Goal: Navigation & Orientation: Find specific page/section

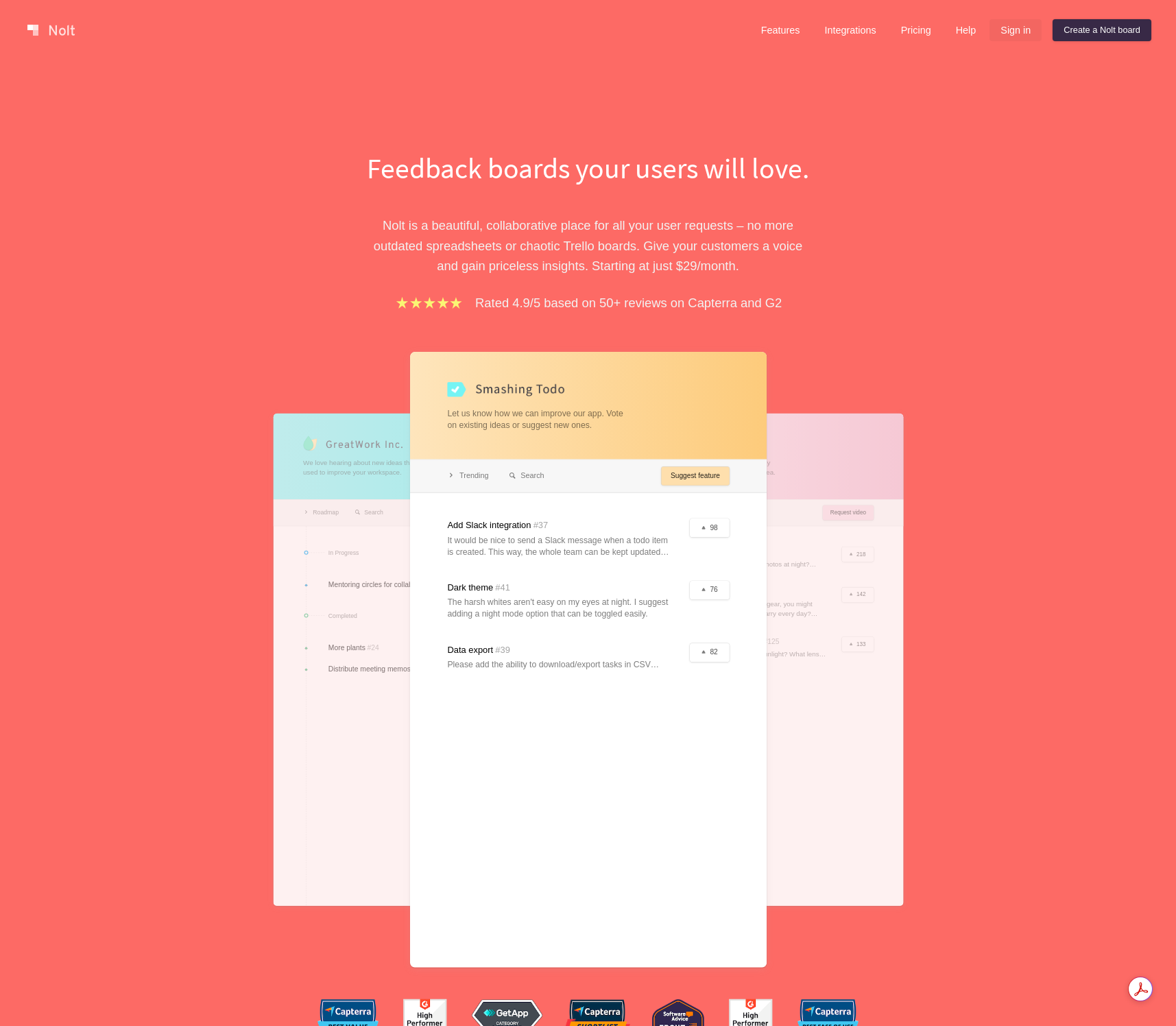
click at [1016, 31] on link "Sign in" at bounding box center [1016, 30] width 52 height 22
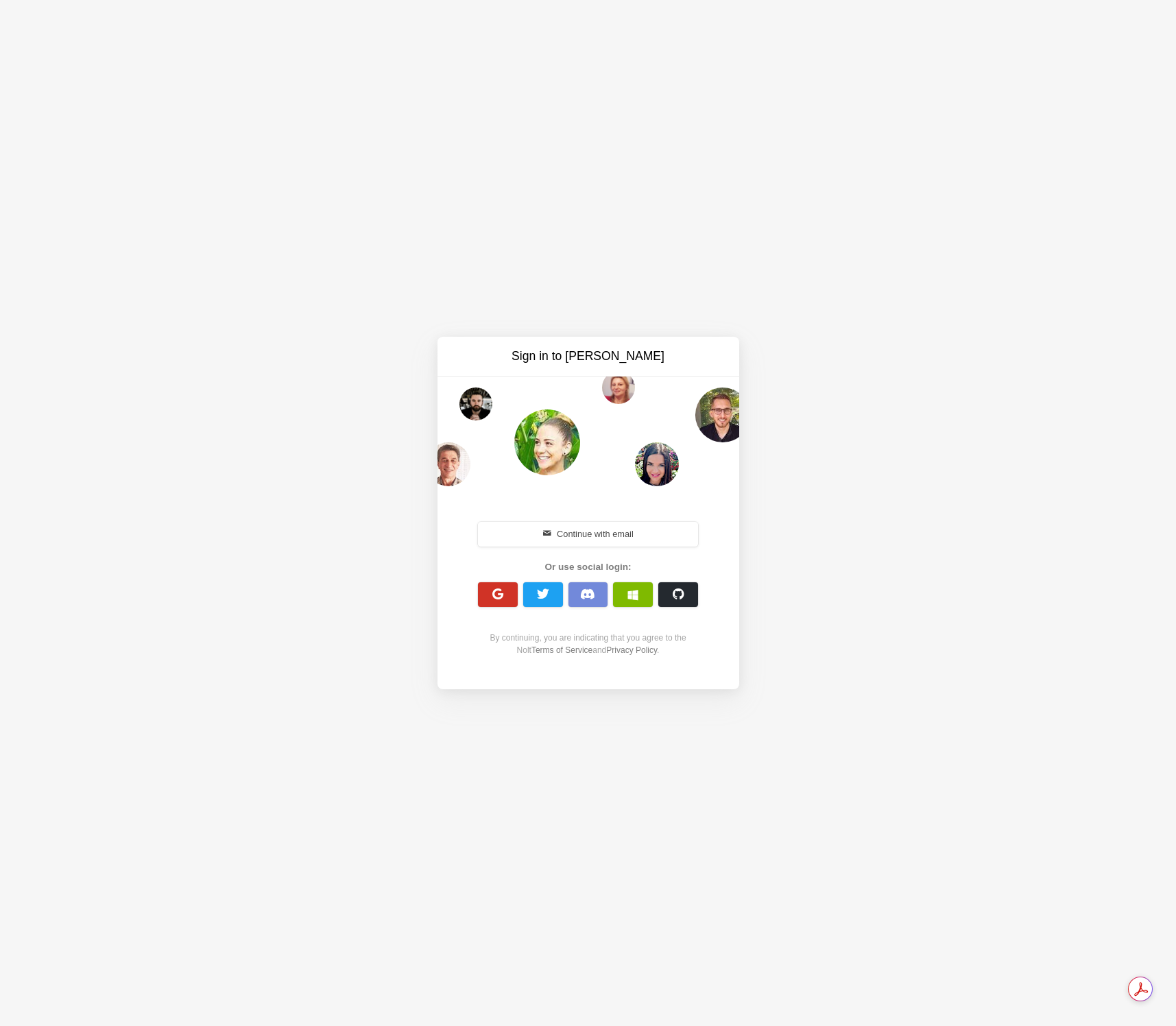
click at [504, 597] on button "button" at bounding box center [498, 594] width 40 height 24
